Goal: Transaction & Acquisition: Purchase product/service

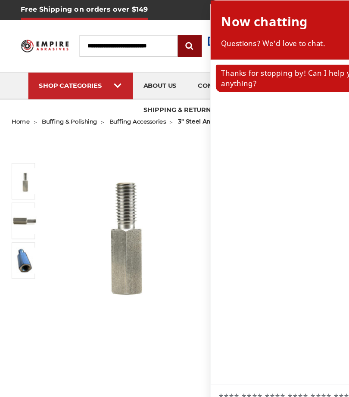
click at [162, 31] on div at bounding box center [157, 38] width 20 height 18
click at [165, 143] on img at bounding box center [103, 191] width 129 height 129
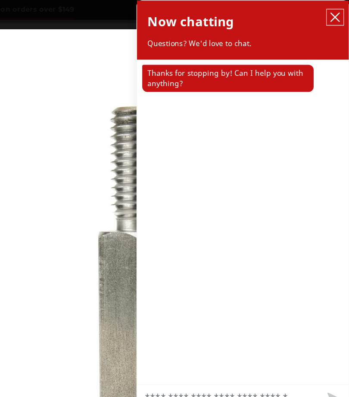
click at [338, 9] on button "close chatbox" at bounding box center [338, 14] width 14 height 13
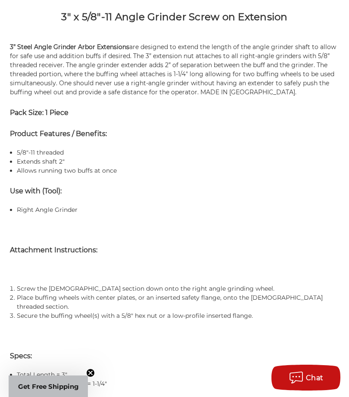
scroll to position [513, 0]
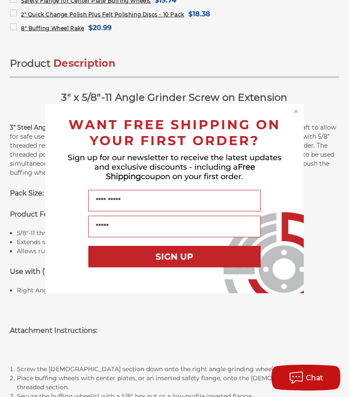
click at [297, 110] on circle "Close dialog" at bounding box center [296, 112] width 8 height 8
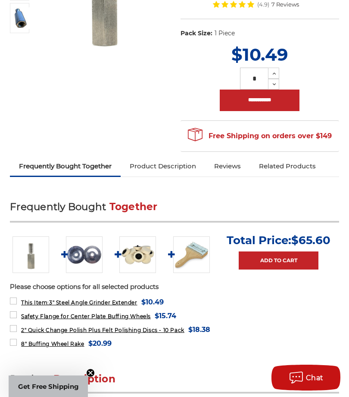
scroll to position [0, 0]
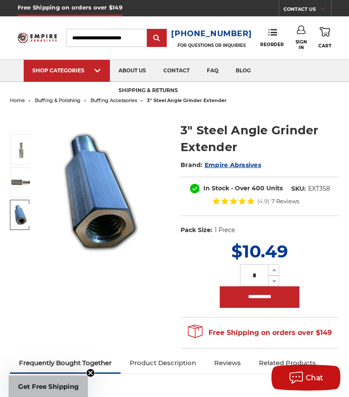
click at [19, 207] on img at bounding box center [21, 215] width 22 height 22
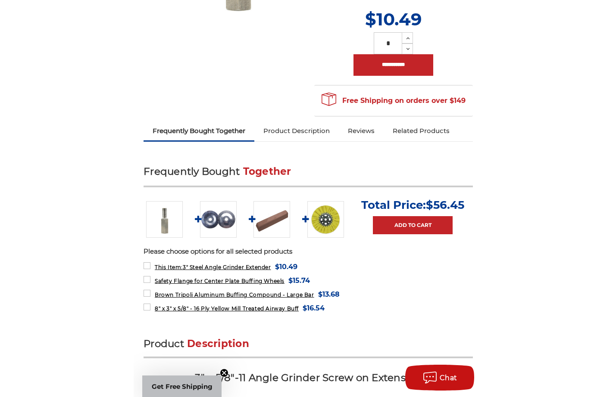
scroll to position [232, 0]
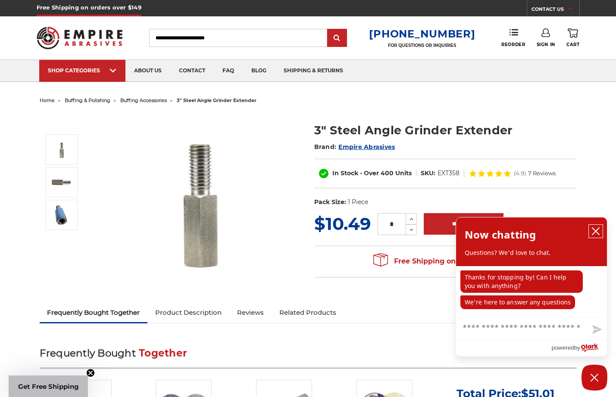
click at [595, 235] on icon "close chatbox" at bounding box center [595, 231] width 9 height 9
